Goal: Information Seeking & Learning: Understand process/instructions

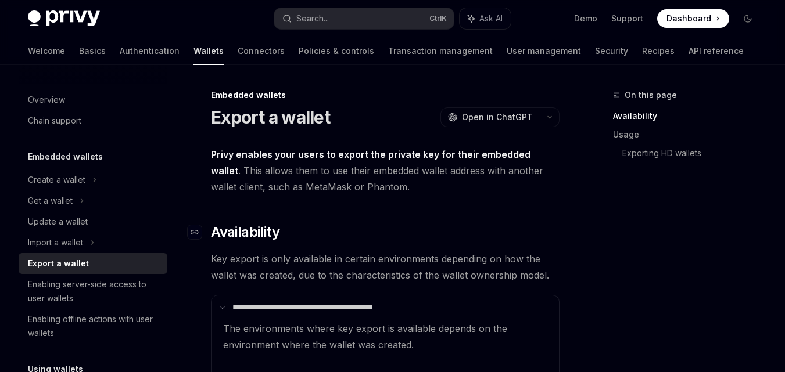
click at [403, 223] on h2 "​ Availability" at bounding box center [385, 232] width 349 height 19
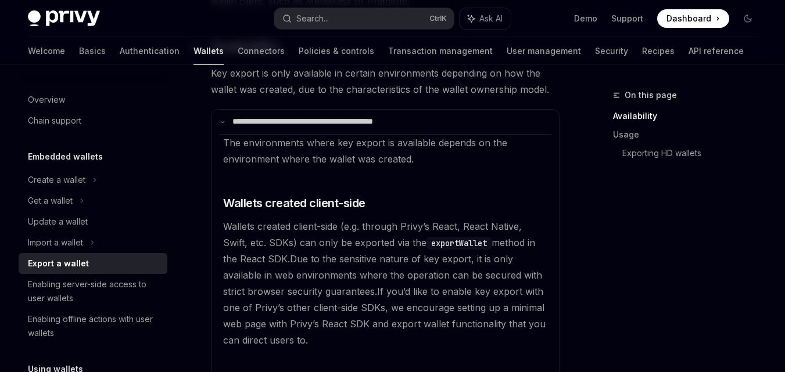
scroll to position [209, 0]
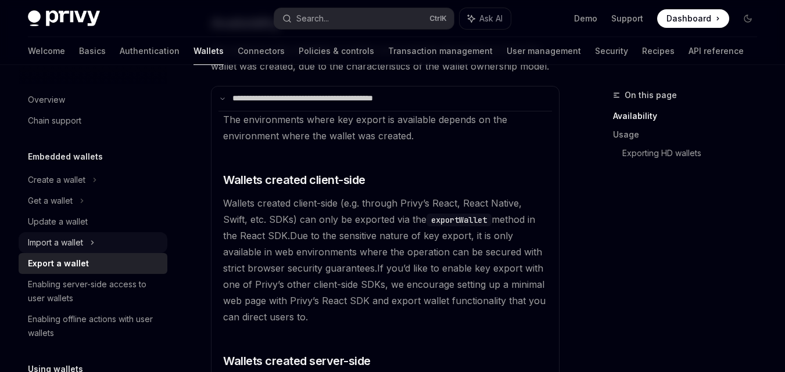
click at [74, 243] on div "Import a wallet" at bounding box center [55, 243] width 55 height 14
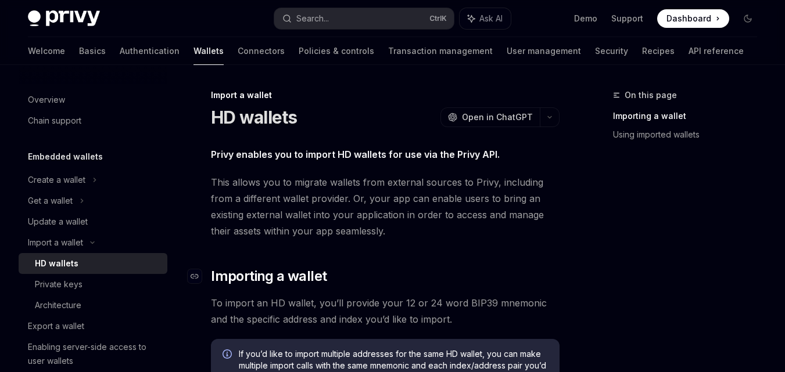
click at [434, 275] on h2 "​ Importing a wallet" at bounding box center [385, 276] width 349 height 19
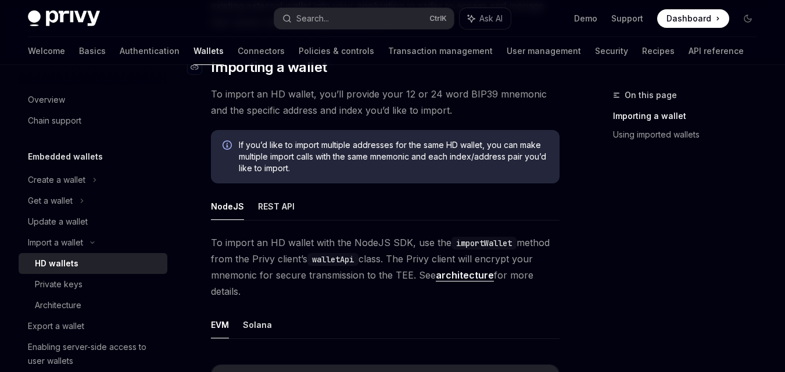
scroll to position [232, 0]
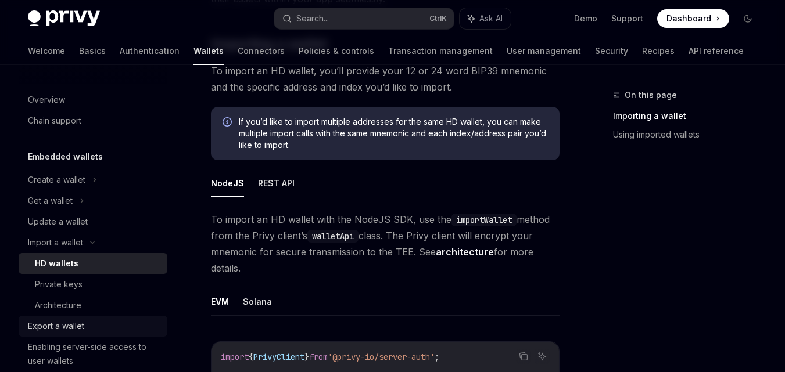
click at [87, 336] on link "Export a wallet" at bounding box center [93, 326] width 149 height 21
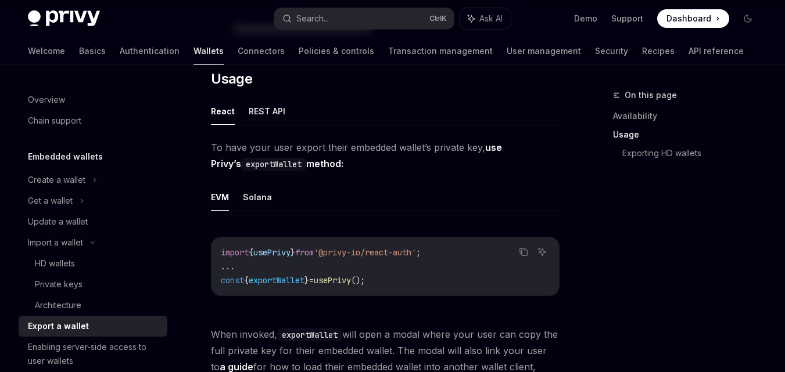
scroll to position [256, 0]
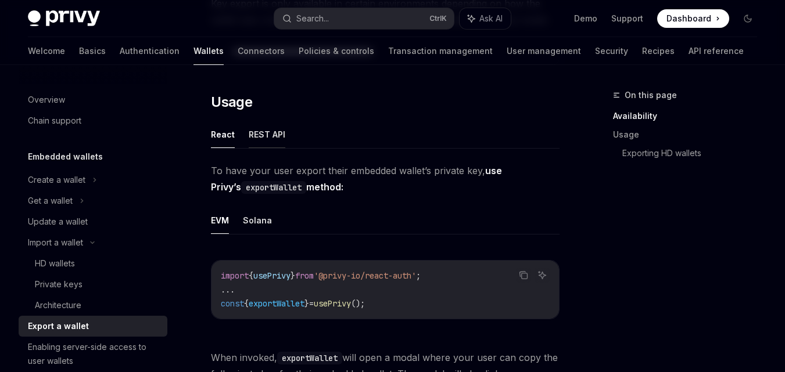
click at [270, 143] on button "REST API" at bounding box center [267, 134] width 37 height 27
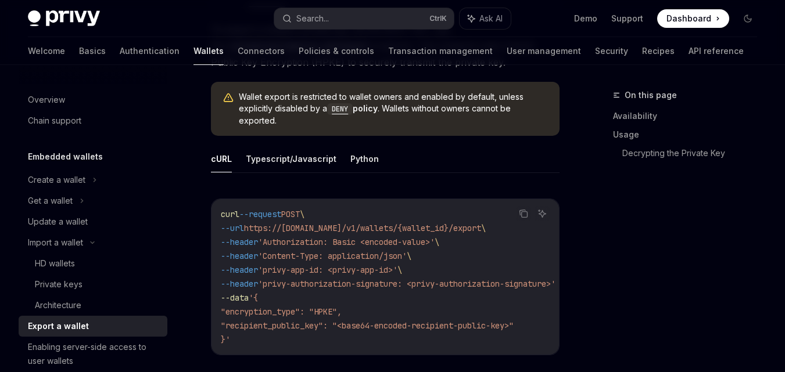
scroll to position [395, 0]
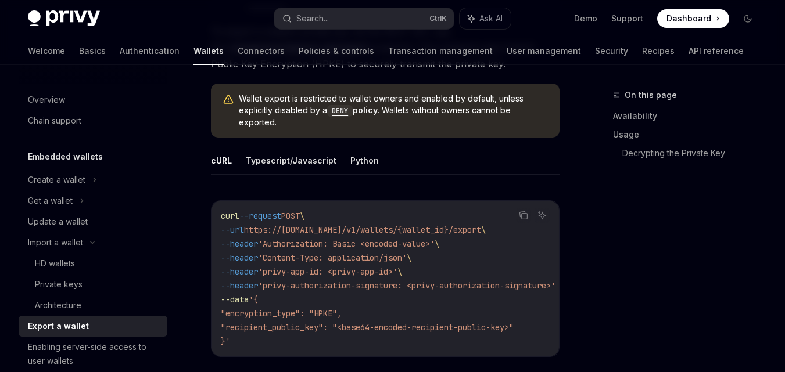
click at [359, 162] on button "Python" at bounding box center [364, 160] width 28 height 27
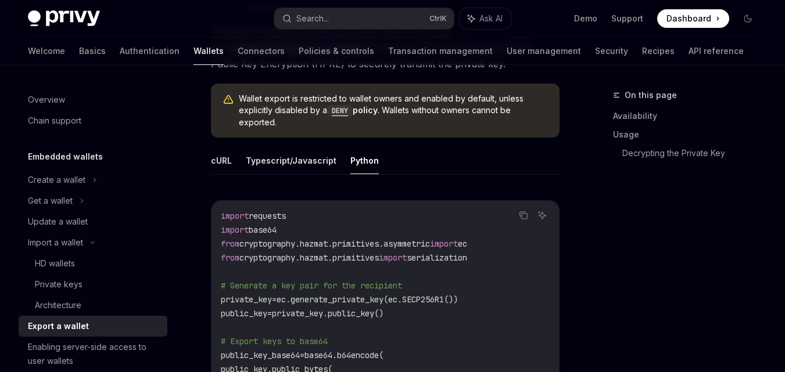
click at [386, 243] on span "cryptography.hazmat.primitives.asymmetric" at bounding box center [334, 244] width 191 height 10
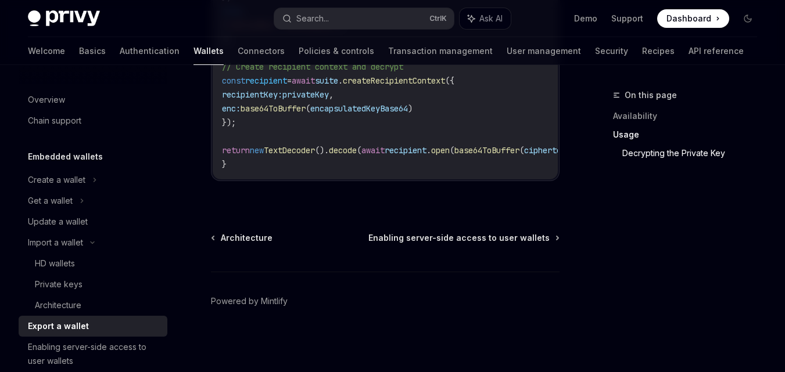
scroll to position [268, 0]
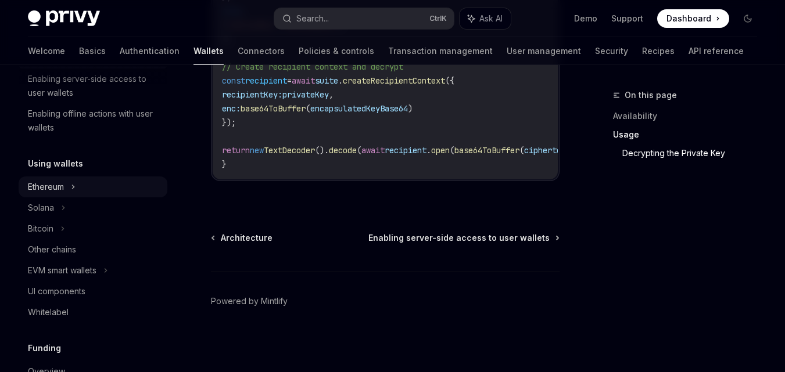
click at [73, 191] on icon at bounding box center [73, 187] width 5 height 14
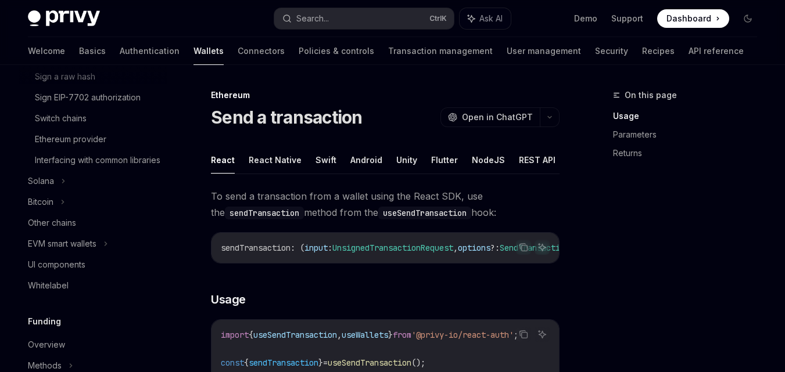
scroll to position [496, 0]
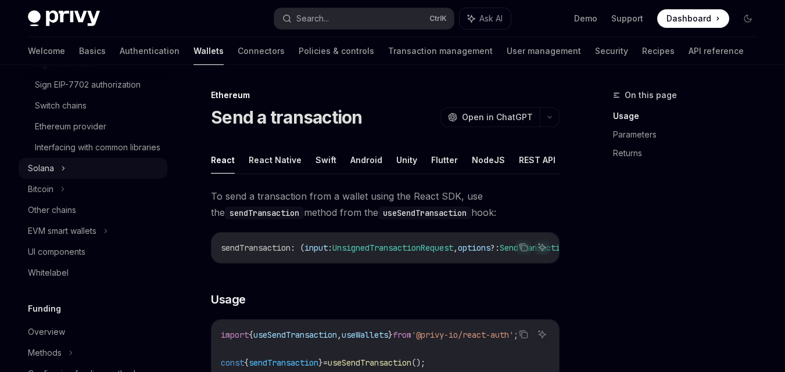
click at [63, 170] on icon at bounding box center [64, 168] width 2 height 3
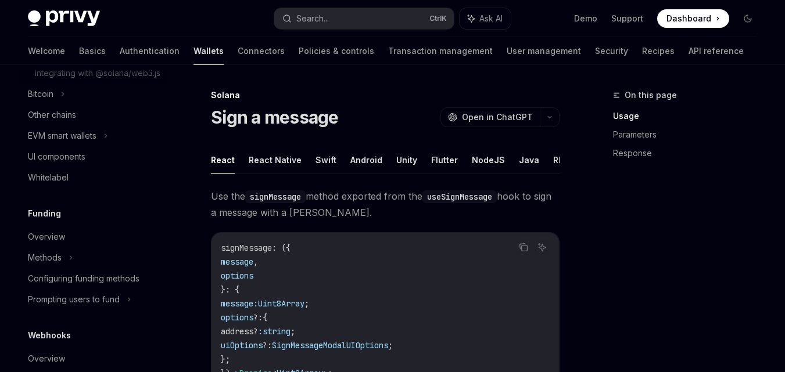
scroll to position [683, 0]
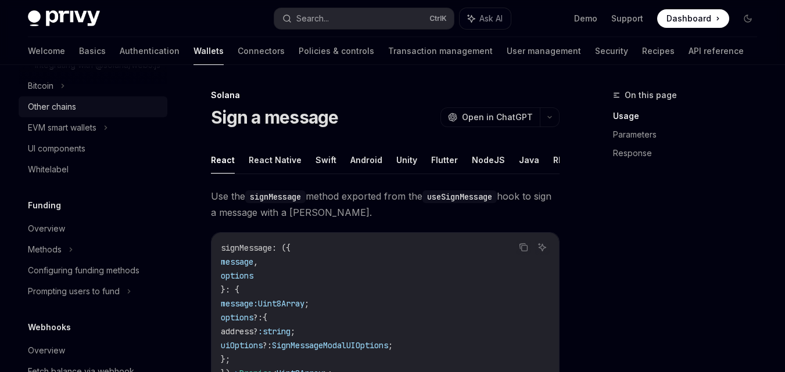
click at [95, 114] on div "Other chains" at bounding box center [94, 107] width 132 height 14
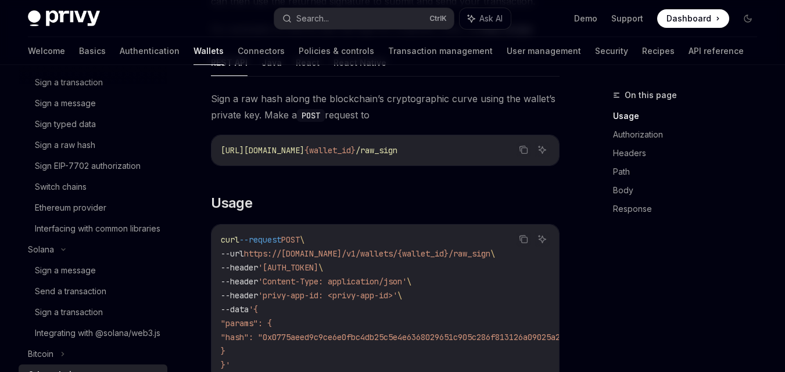
scroll to position [146, 0]
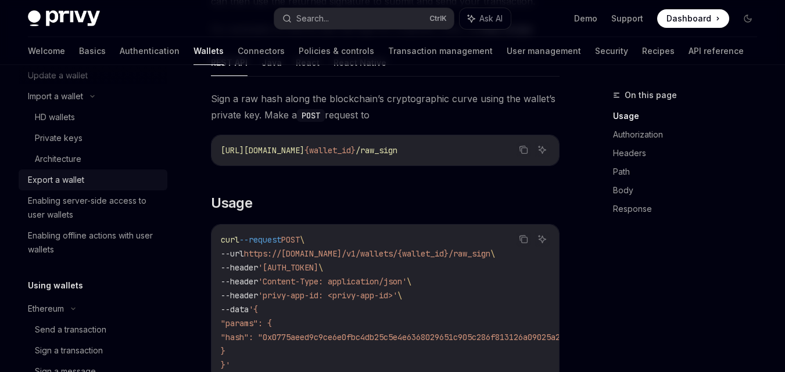
click at [102, 182] on div "Export a wallet" at bounding box center [94, 180] width 132 height 14
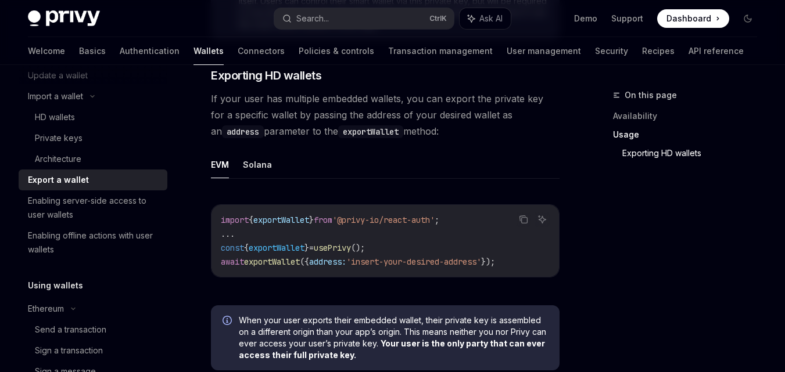
scroll to position [1208, 0]
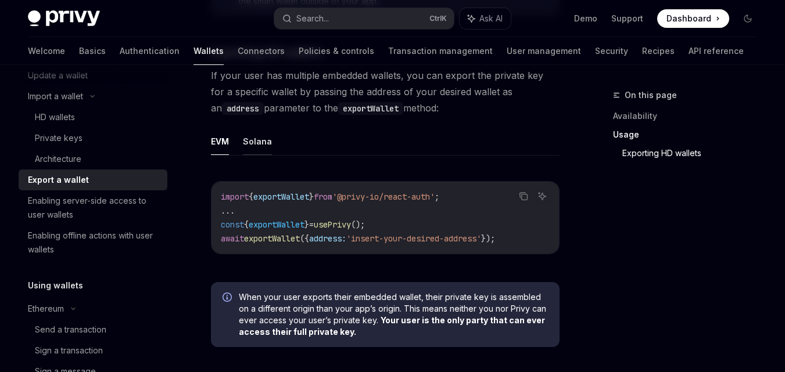
click at [269, 150] on button "Solana" at bounding box center [257, 141] width 29 height 27
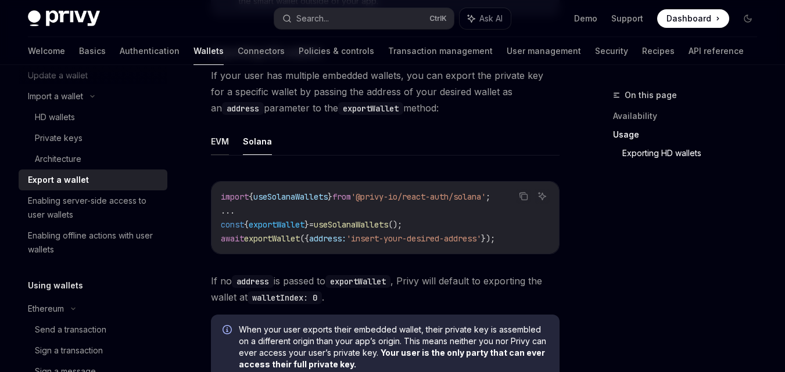
click at [219, 152] on button "EVM" at bounding box center [220, 141] width 18 height 27
type textarea "*"
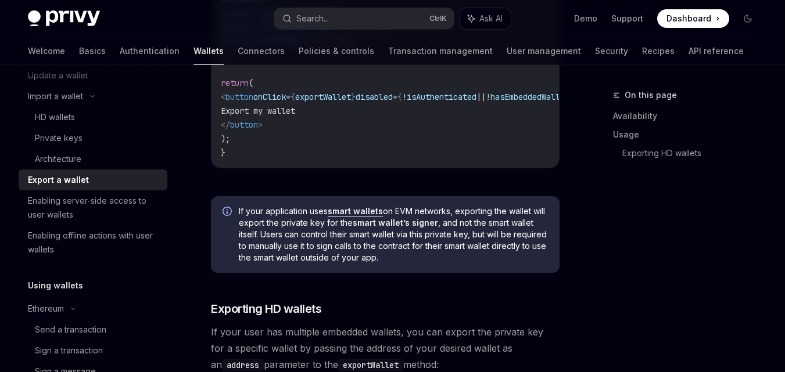
scroll to position [859, 0]
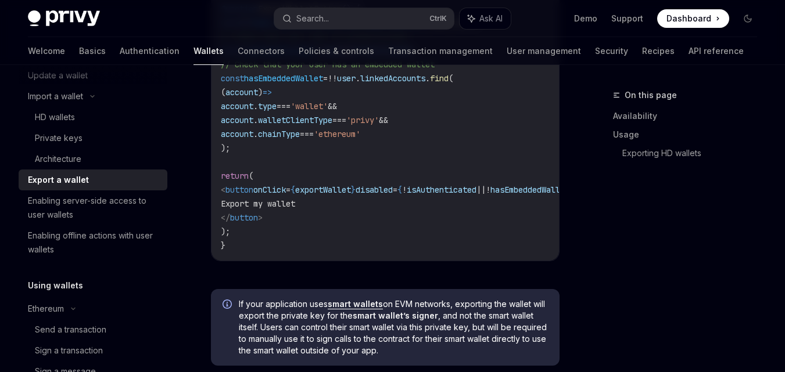
click at [442, 280] on div "Copy Ask AI import { usePrivy } from '@privy-io/react-auth' ; function ExportWa…" at bounding box center [385, 117] width 349 height 326
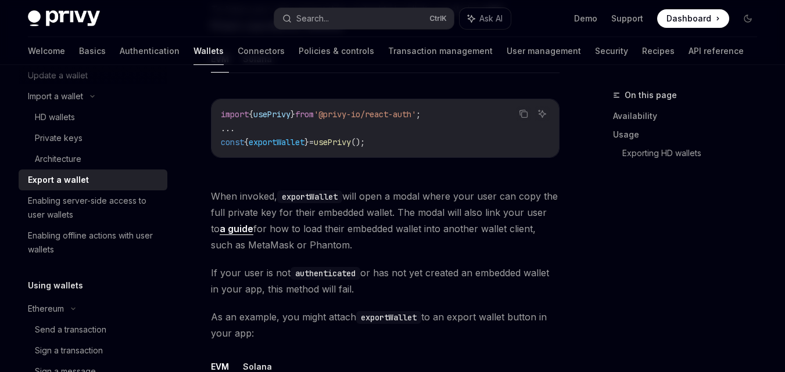
scroll to position [394, 0]
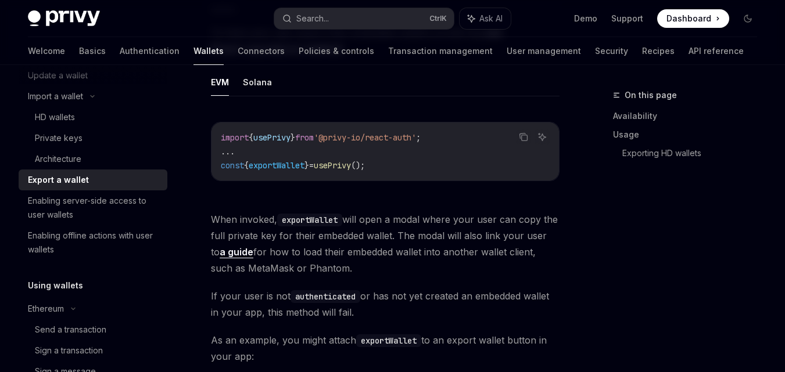
click at [232, 253] on link "a guide" at bounding box center [237, 252] width 34 height 12
